Goal: Task Accomplishment & Management: Manage account settings

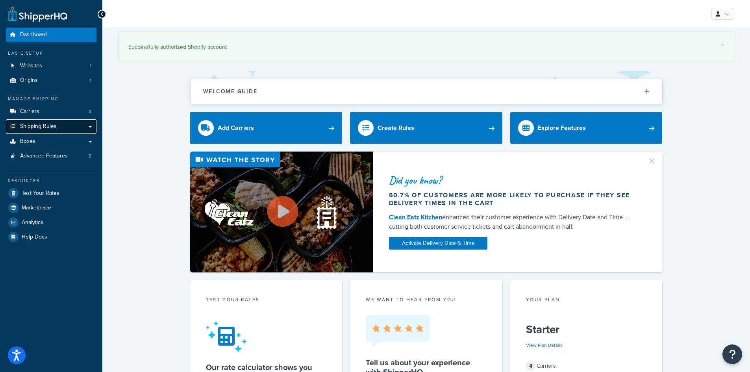
click at [61, 125] on link "Shipping Rules" at bounding box center [51, 126] width 91 height 15
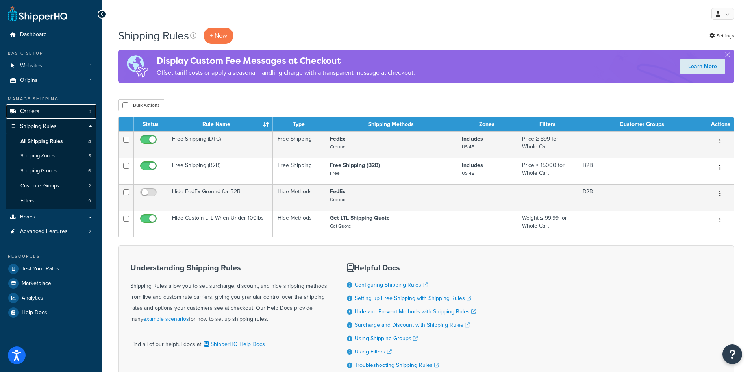
click at [63, 118] on link "Carriers 3" at bounding box center [51, 111] width 91 height 15
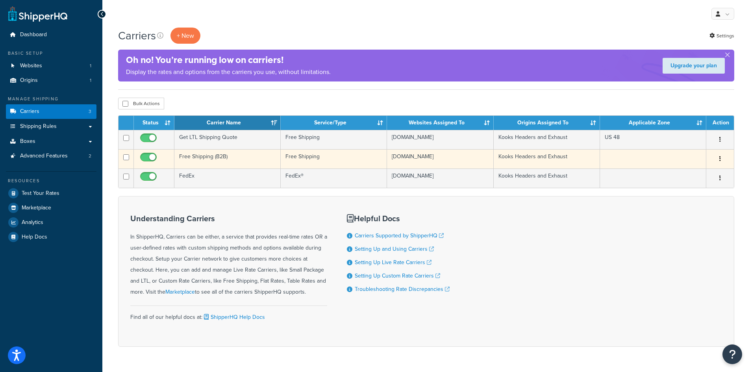
click at [715, 157] on button "button" at bounding box center [719, 159] width 11 height 13
click at [695, 174] on link "Edit" at bounding box center [688, 174] width 62 height 16
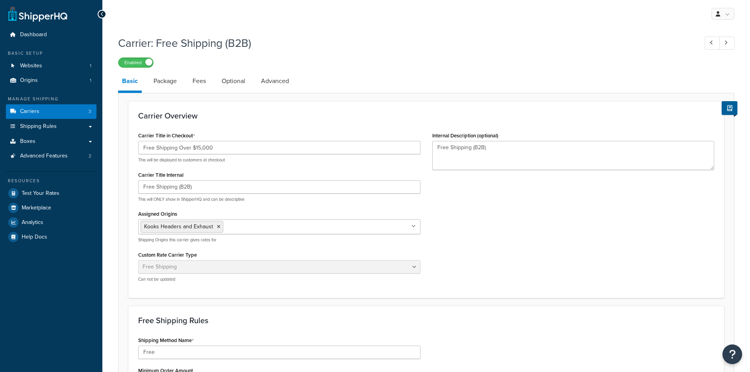
select select "free"
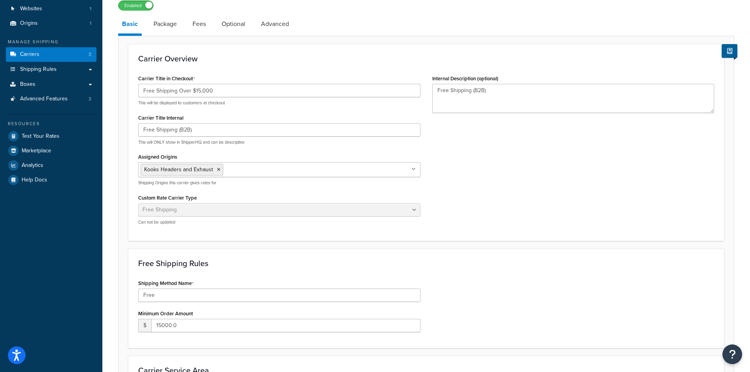
scroll to position [39, 0]
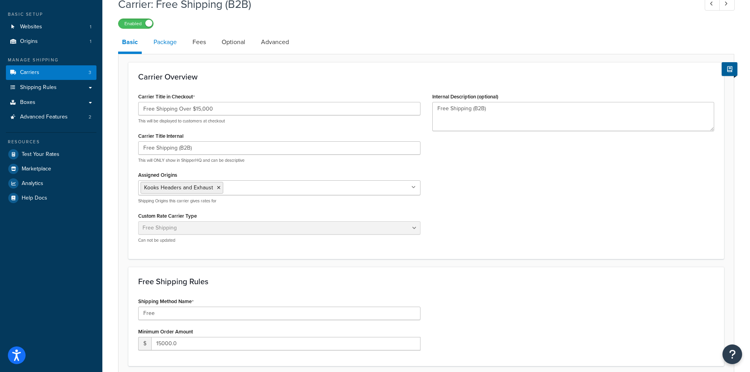
click at [166, 41] on link "Package" at bounding box center [165, 42] width 31 height 19
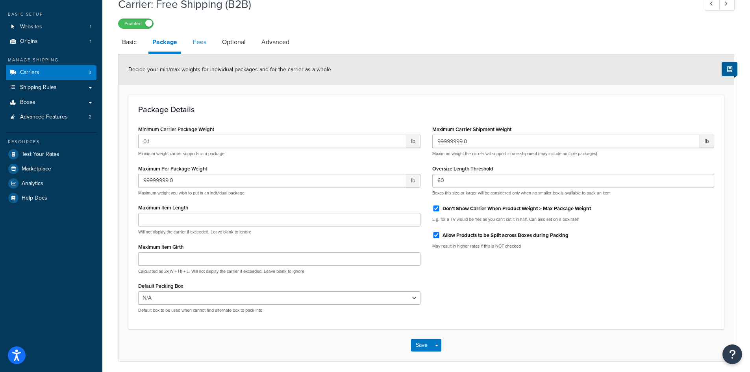
click at [205, 39] on link "Fees" at bounding box center [199, 42] width 21 height 19
select select "AFTER"
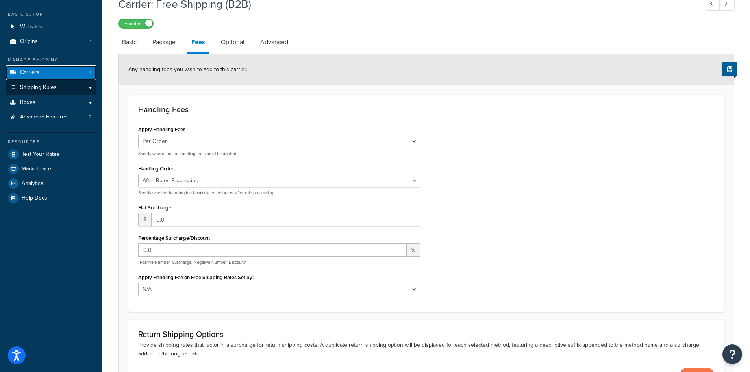
drag, startPoint x: 58, startPoint y: 74, endPoint x: 60, endPoint y: 85, distance: 10.9
click at [58, 74] on link "Carriers 3" at bounding box center [51, 72] width 91 height 15
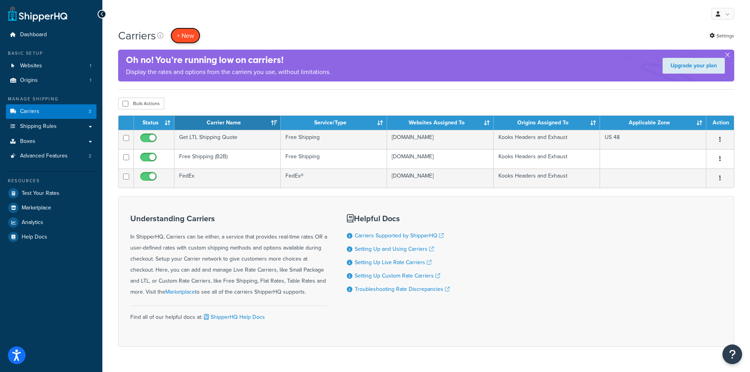
click at [177, 33] on button "+ New" at bounding box center [185, 36] width 30 height 16
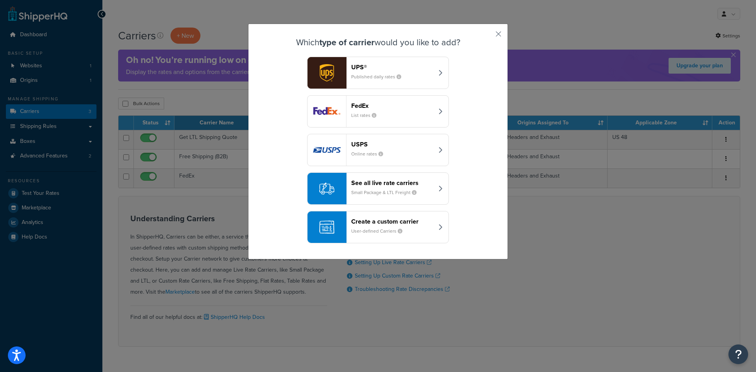
click at [355, 63] on header "UPS®" at bounding box center [392, 66] width 82 height 7
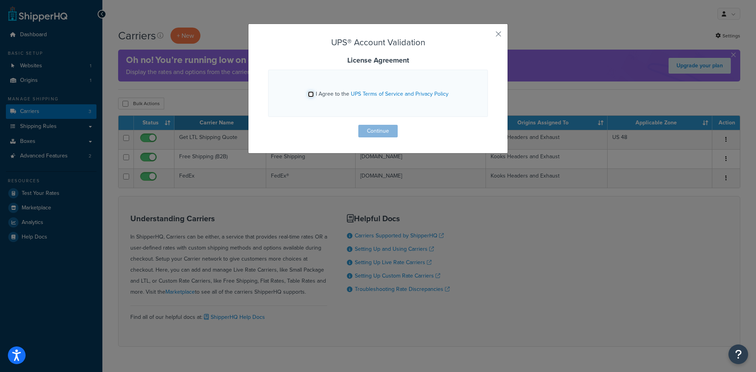
click at [308, 96] on input "I Agree to the UPS Terms of Service and Privacy Policy" at bounding box center [311, 94] width 6 height 6
checkbox input "true"
click at [368, 129] on button "Continue" at bounding box center [377, 131] width 39 height 13
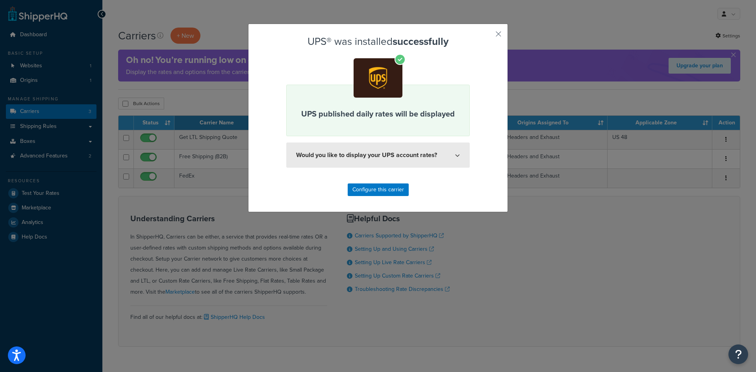
click at [372, 165] on button "Would you like to display your UPS account rates?" at bounding box center [377, 154] width 183 height 25
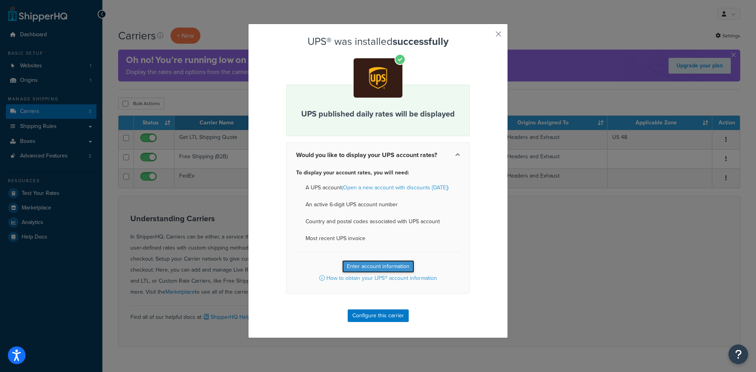
click at [369, 262] on button "Enter account information" at bounding box center [378, 266] width 72 height 13
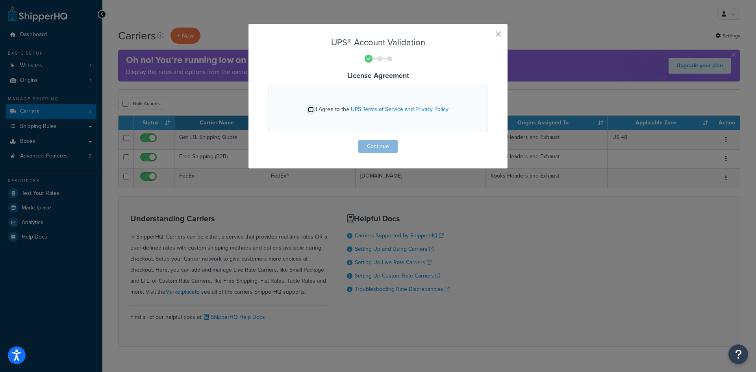
click at [311, 112] on input "I Agree to the UPS Terms of Service and Privacy Policy" at bounding box center [311, 110] width 6 height 6
checkbox input "true"
click at [366, 141] on button "Continue" at bounding box center [377, 146] width 39 height 13
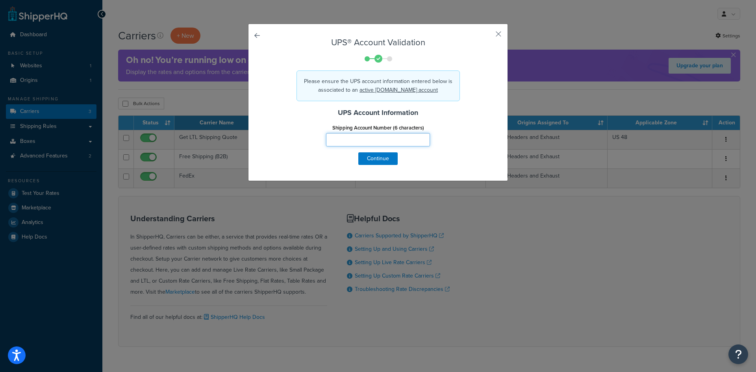
click at [366, 141] on input "Shipping Account Number (6 characters)" at bounding box center [378, 139] width 104 height 13
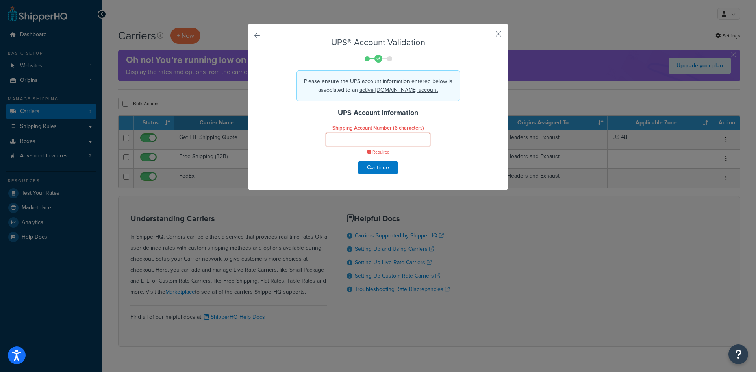
drag, startPoint x: 381, startPoint y: 137, endPoint x: 531, endPoint y: 187, distance: 157.7
click at [381, 137] on input "Shipping Account Number (6 characters)" at bounding box center [378, 139] width 104 height 13
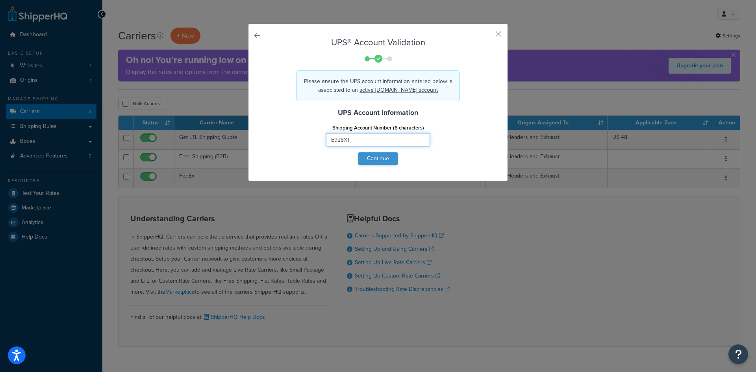
type input "E928X1"
click at [381, 165] on button "Continue" at bounding box center [377, 158] width 39 height 13
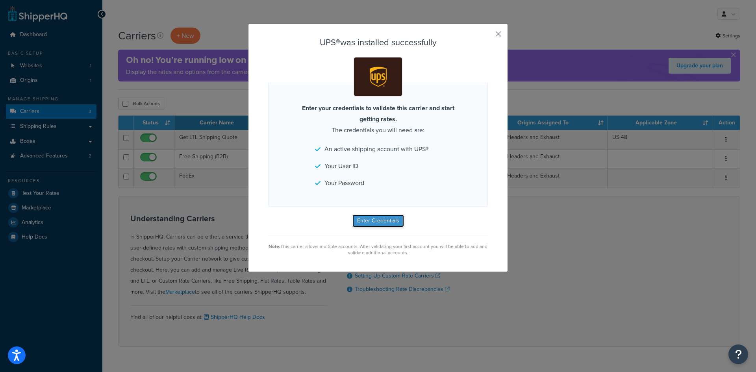
click at [374, 220] on button "Enter Credentials" at bounding box center [378, 220] width 52 height 13
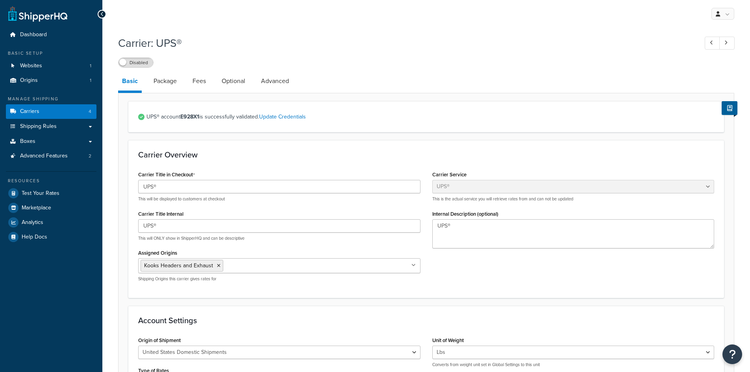
select select "ups"
